Goal: Transaction & Acquisition: Purchase product/service

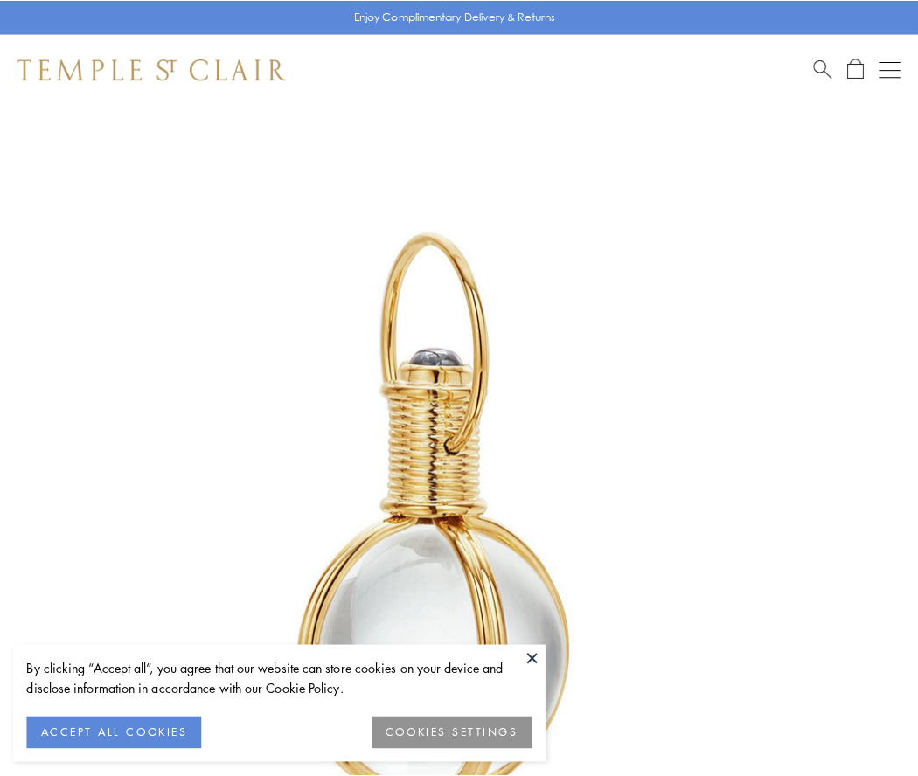
scroll to position [456, 0]
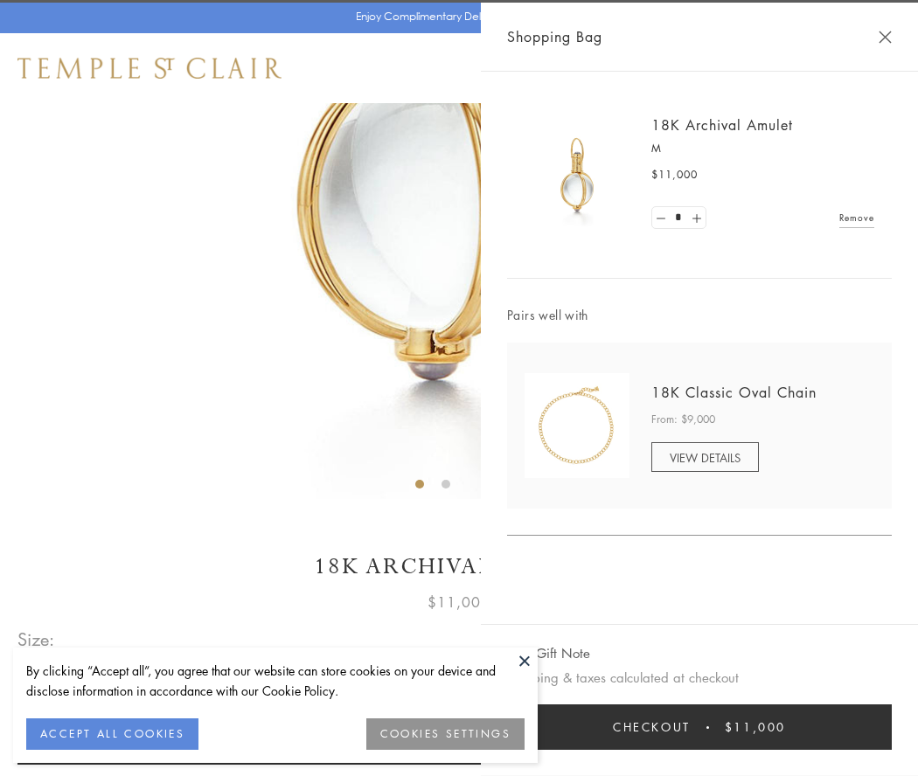
click at [699, 727] on button "Checkout $11,000" at bounding box center [699, 727] width 385 height 45
